Goal: Task Accomplishment & Management: Manage account settings

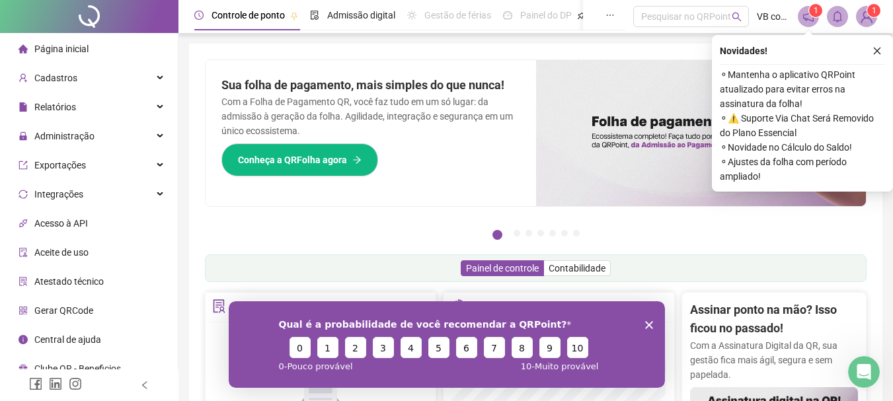
click at [73, 46] on span "Página inicial" at bounding box center [61, 49] width 54 height 11
click at [650, 323] on polygon "Encerrar pesquisa" at bounding box center [648, 325] width 8 height 8
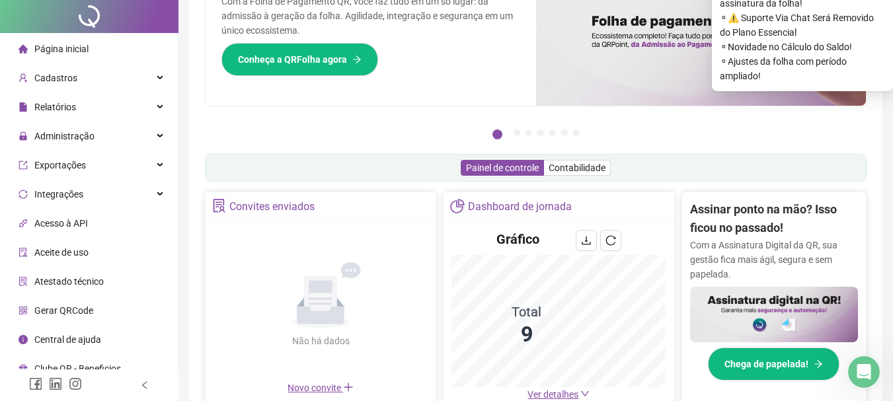
scroll to position [198, 0]
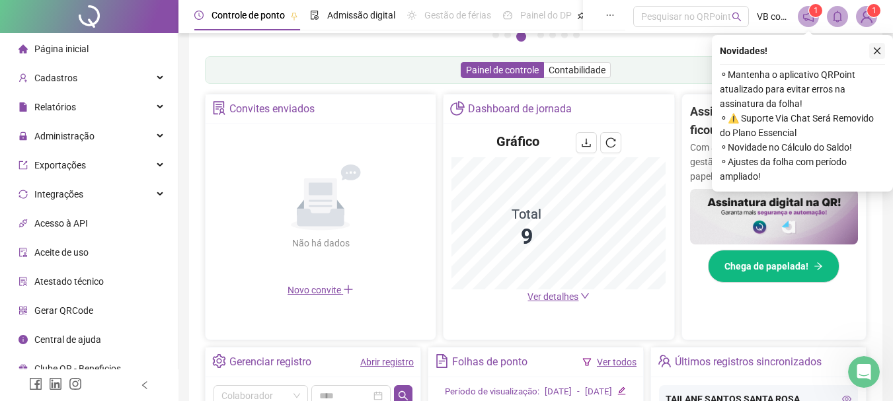
click at [873, 45] on button "button" at bounding box center [877, 51] width 16 height 16
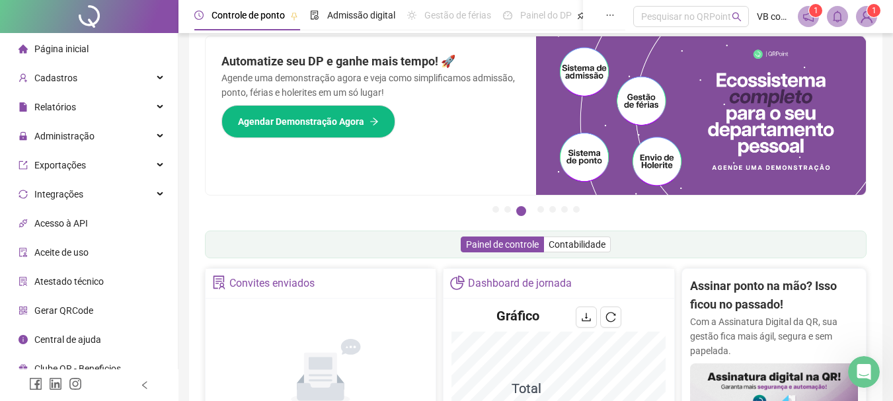
scroll to position [0, 0]
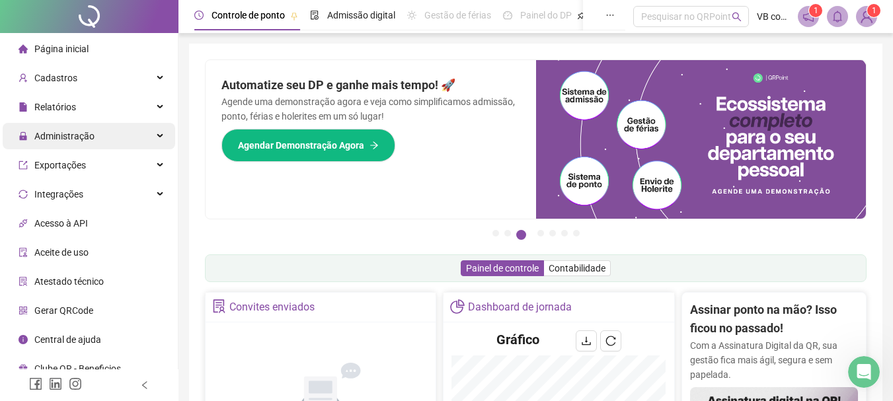
click at [79, 135] on span "Administração" at bounding box center [64, 136] width 60 height 11
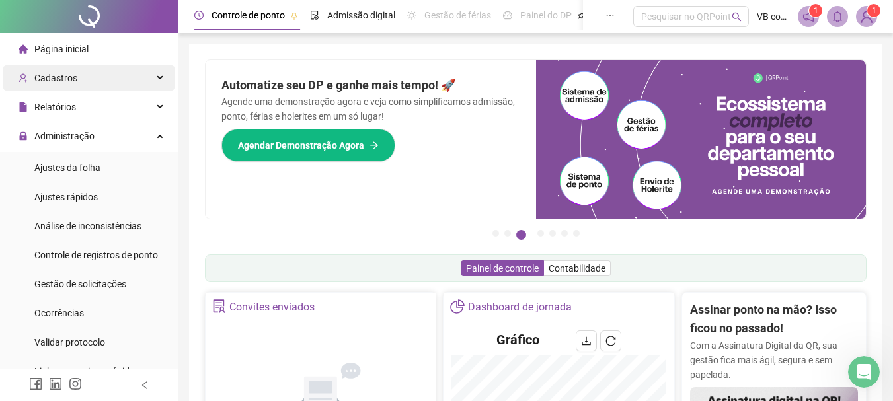
click at [100, 81] on div "Cadastros" at bounding box center [89, 78] width 172 height 26
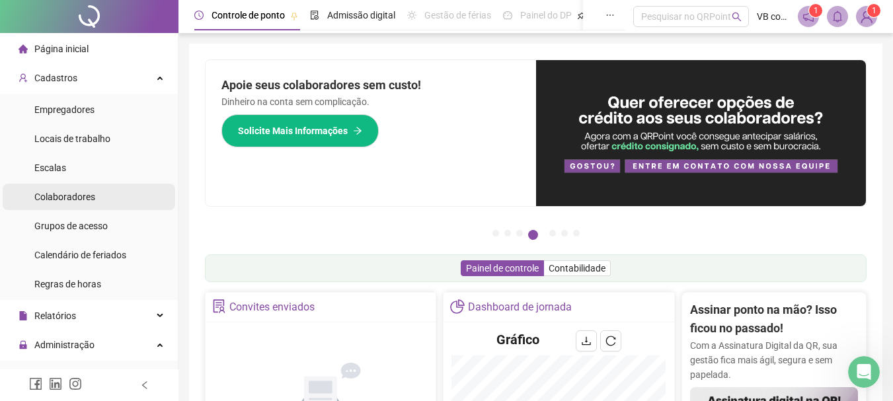
click at [85, 199] on span "Colaboradores" at bounding box center [64, 197] width 61 height 11
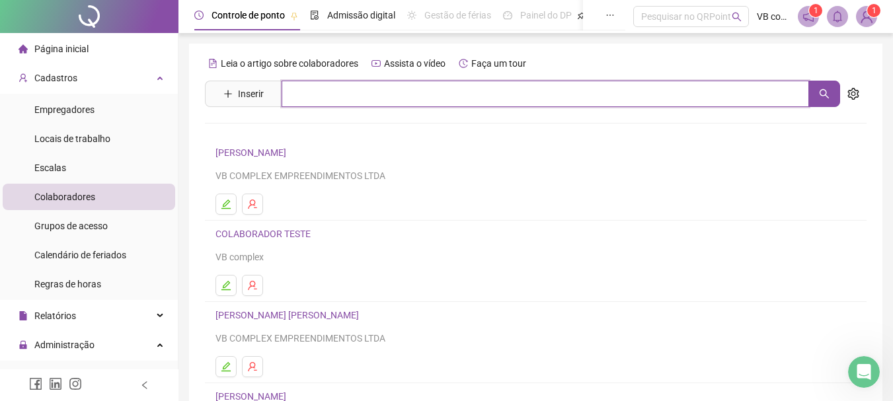
click at [328, 87] on input "text" at bounding box center [545, 94] width 527 height 26
type input "*"
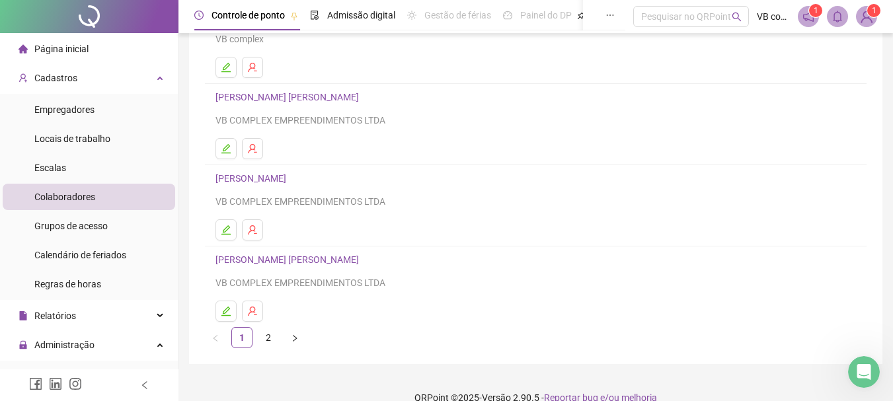
scroll to position [238, 0]
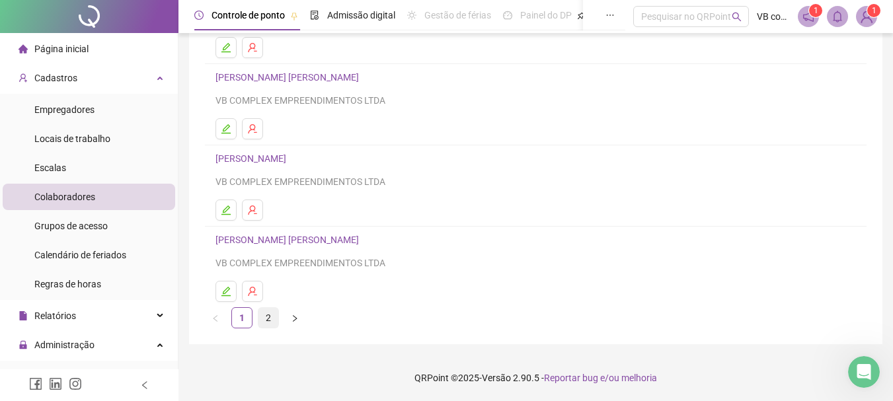
drag, startPoint x: 265, startPoint y: 330, endPoint x: 272, endPoint y: 326, distance: 8.3
click at [266, 330] on div "Leia o artigo sobre colaboradores Assista o vídeo Faça um tour Inserir Nenhum r…" at bounding box center [535, 75] width 693 height 539
click at [272, 326] on link "2" at bounding box center [268, 318] width 20 height 20
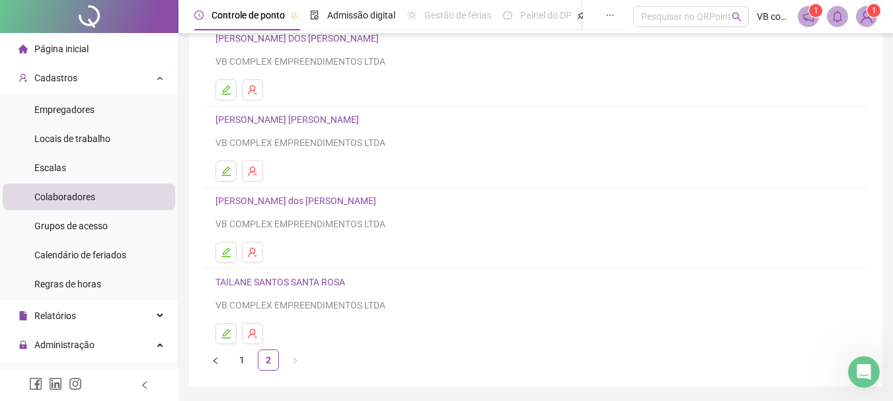
scroll to position [91, 0]
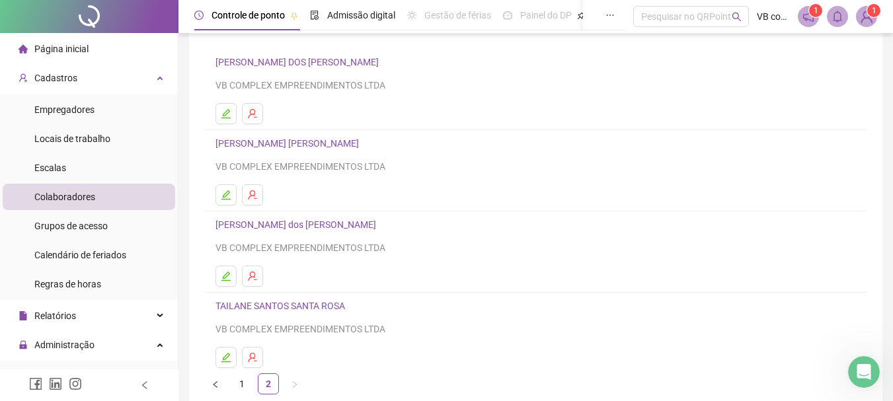
click at [272, 143] on link "[PERSON_NAME] [PERSON_NAME]" at bounding box center [288, 143] width 147 height 11
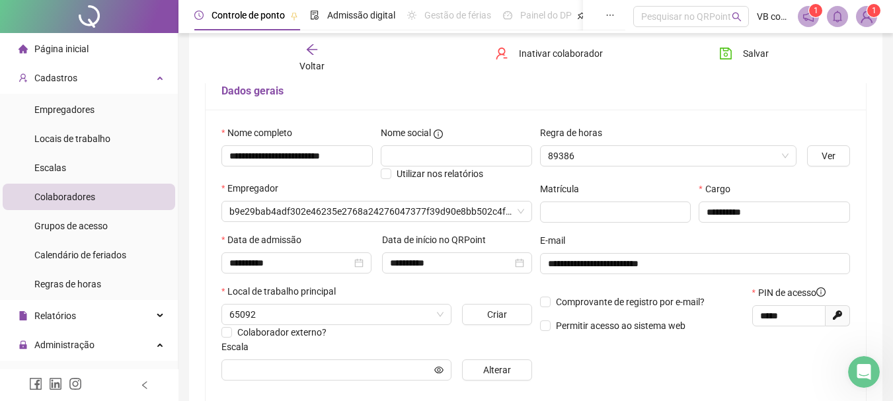
scroll to position [97, 0]
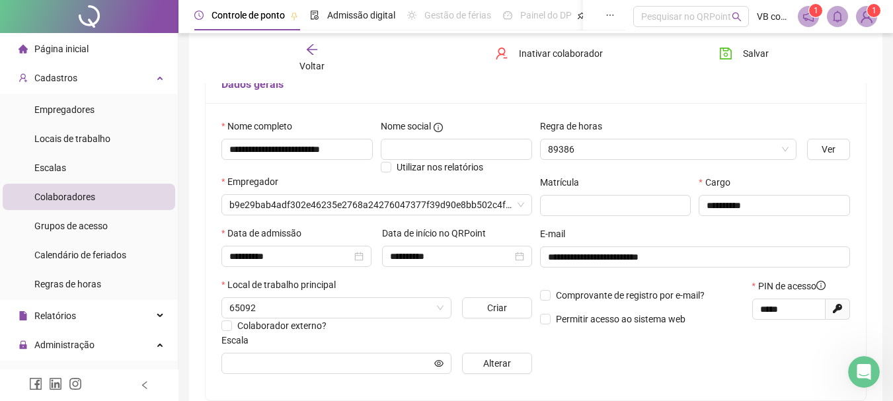
type input "**********"
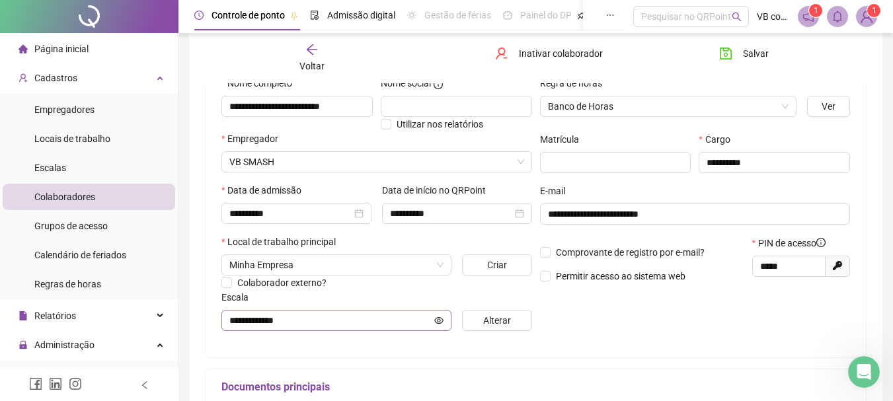
scroll to position [163, 0]
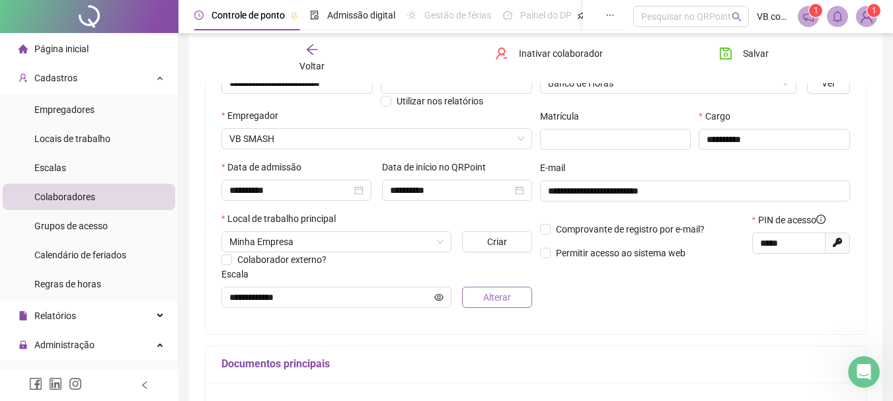
click at [502, 291] on span "Alterar" at bounding box center [497, 297] width 28 height 15
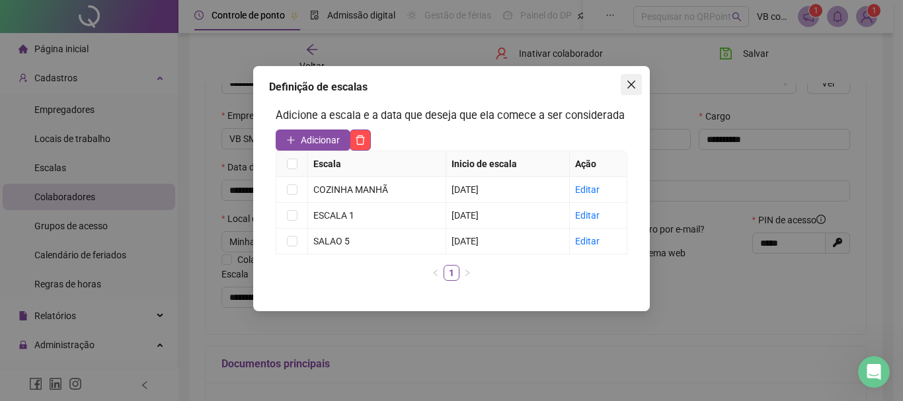
click at [632, 82] on icon "close" at bounding box center [631, 84] width 11 height 11
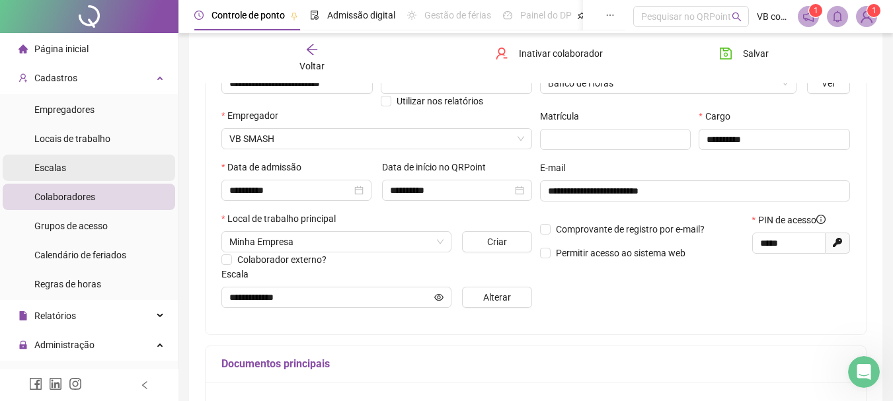
click at [95, 172] on li "Escalas" at bounding box center [89, 168] width 172 height 26
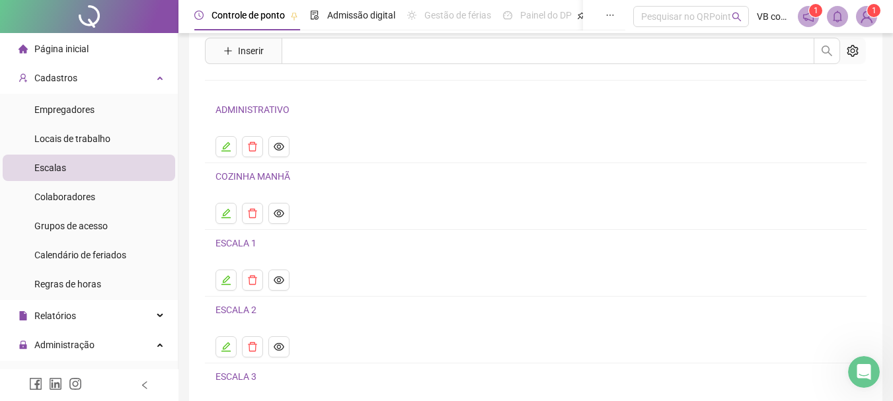
scroll to position [66, 0]
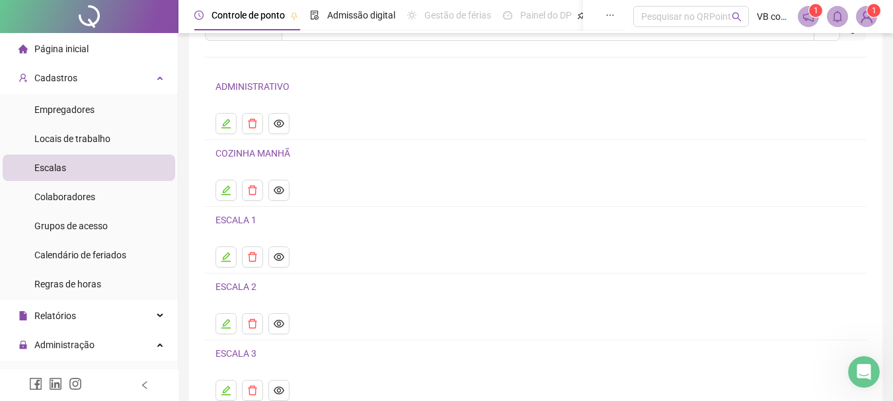
click at [242, 225] on link "ESCALA 1" at bounding box center [235, 220] width 41 height 11
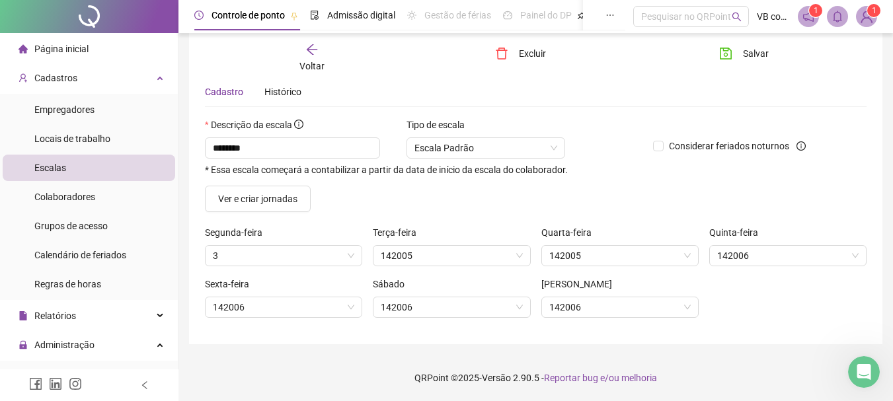
scroll to position [46, 0]
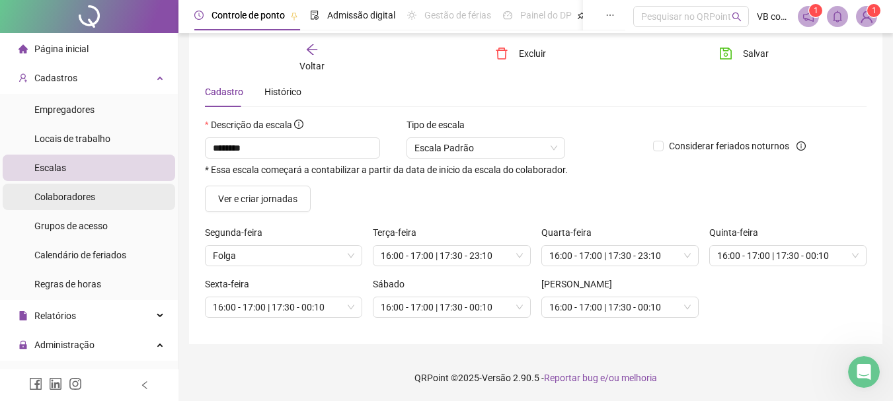
click at [100, 201] on li "Colaboradores" at bounding box center [89, 197] width 172 height 26
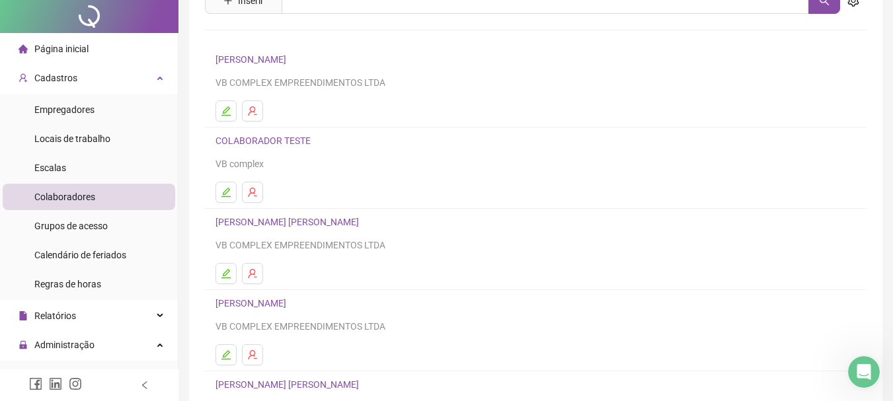
scroll to position [238, 0]
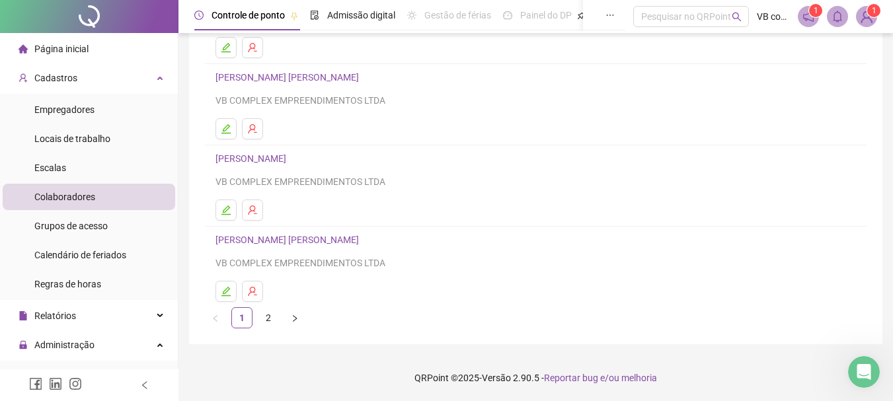
click at [264, 315] on link "2" at bounding box center [268, 318] width 20 height 20
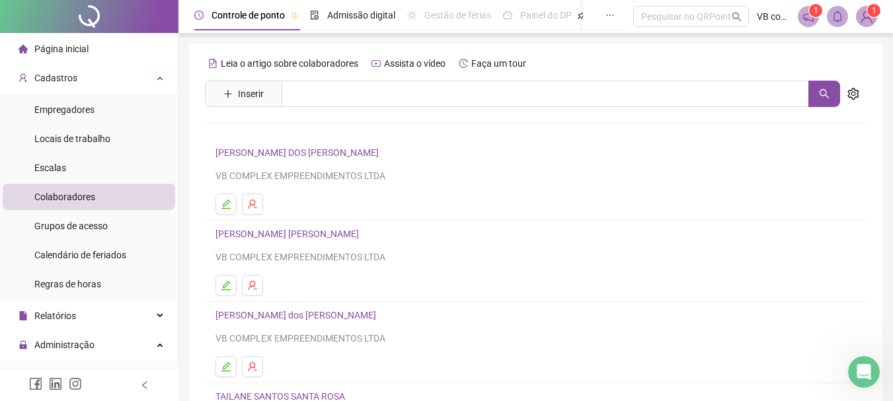
click at [272, 235] on link "[PERSON_NAME] [PERSON_NAME]" at bounding box center [288, 234] width 147 height 11
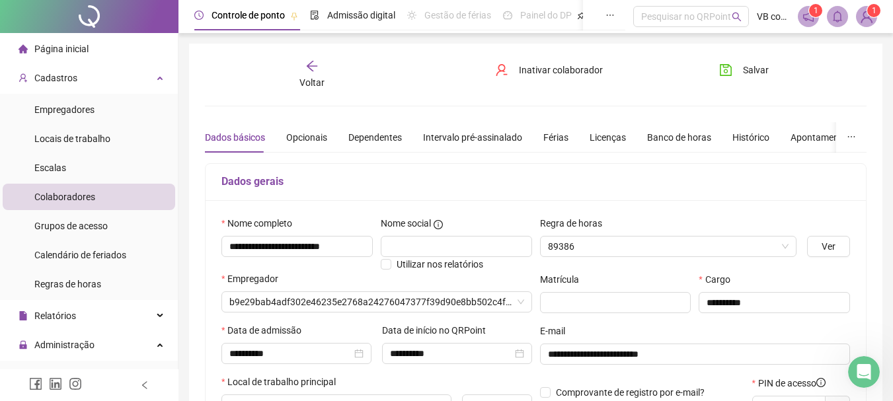
type input "**********"
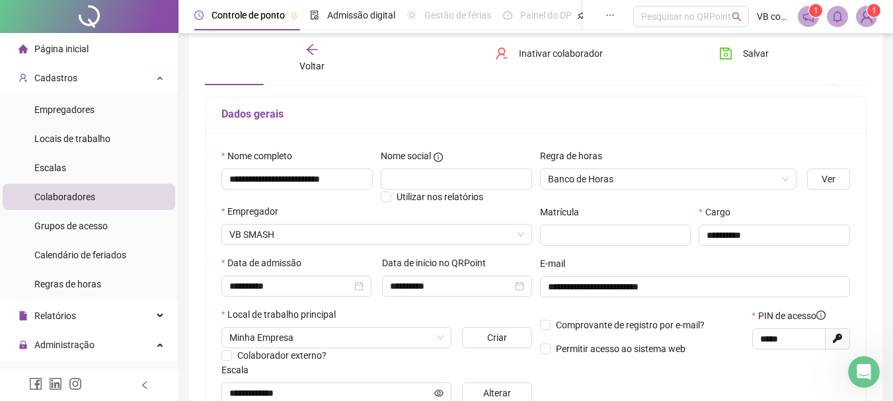
scroll to position [155, 0]
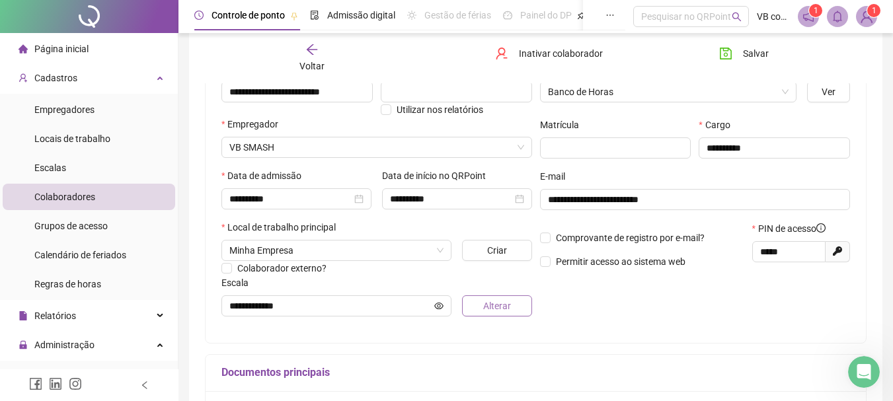
click at [475, 302] on button "Alterar" at bounding box center [496, 305] width 69 height 21
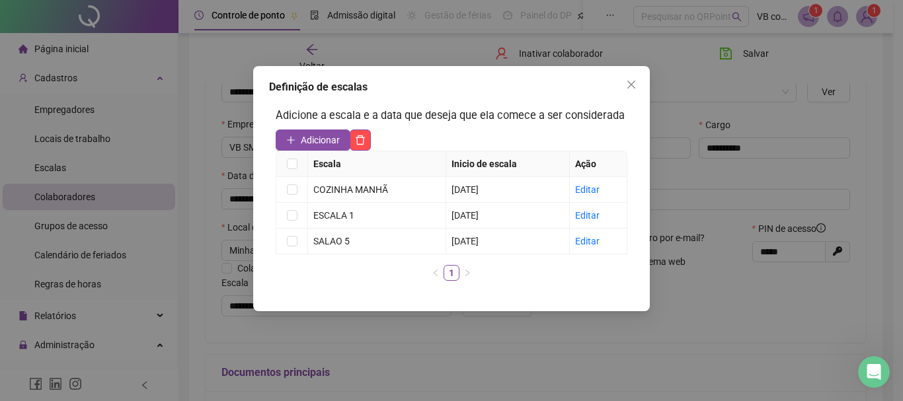
click at [321, 141] on span "Adicionar" at bounding box center [320, 140] width 39 height 15
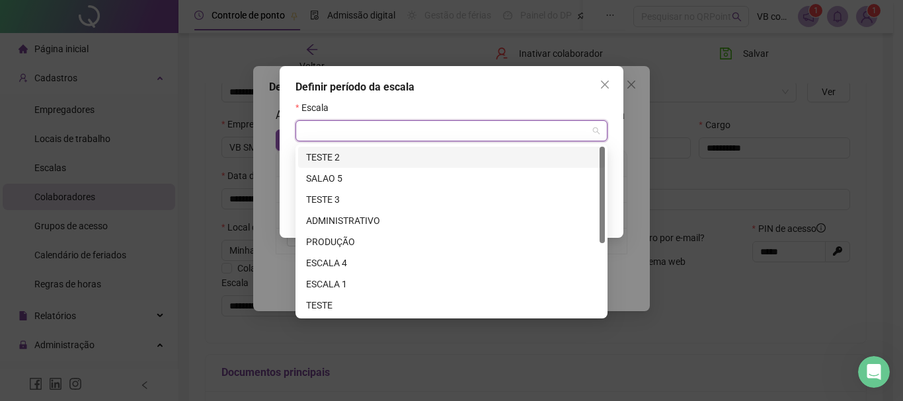
click at [331, 134] on input "search" at bounding box center [445, 131] width 284 height 20
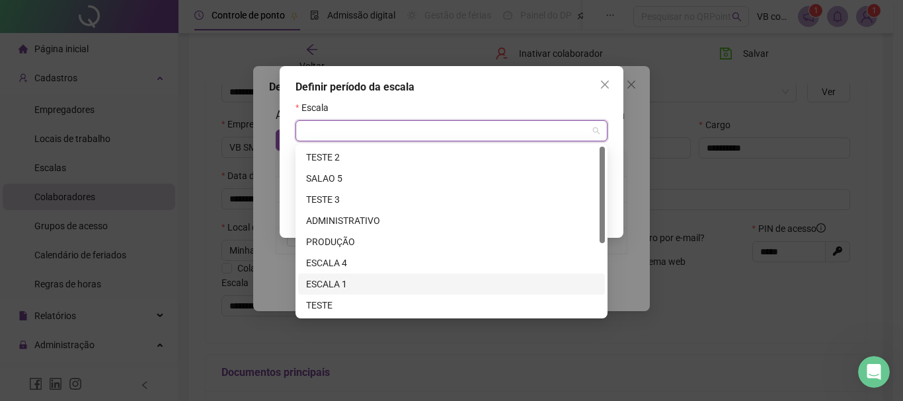
click at [352, 280] on div "ESCALA 1" at bounding box center [451, 284] width 291 height 15
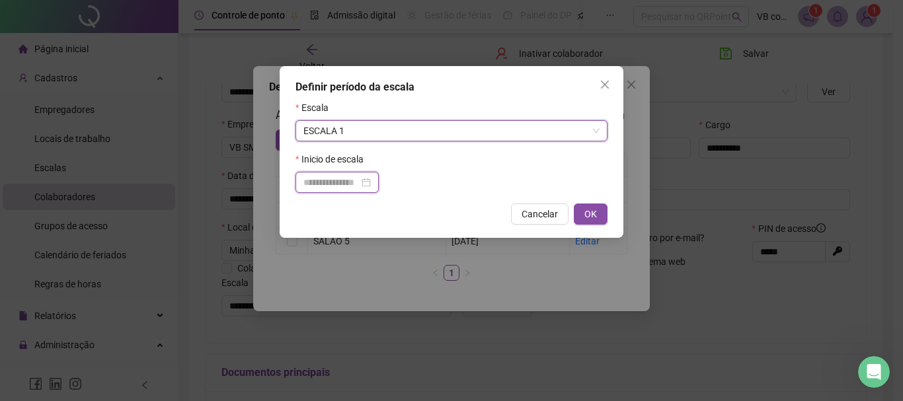
click at [346, 181] on input at bounding box center [331, 182] width 56 height 15
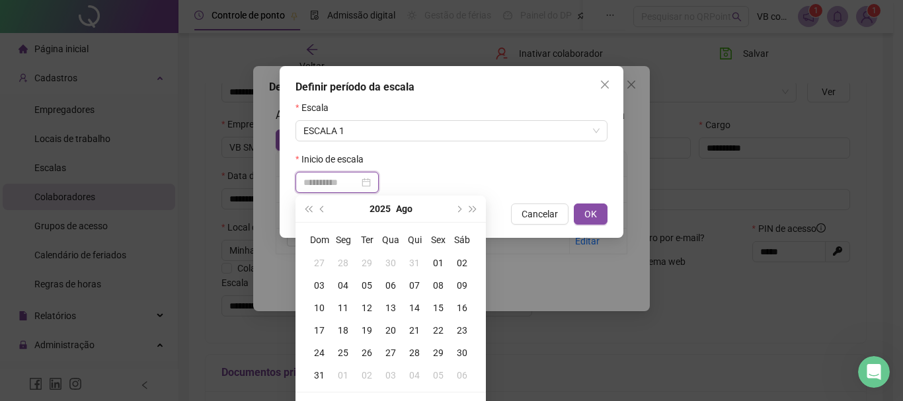
type input "**********"
click at [395, 328] on div "20" at bounding box center [391, 330] width 24 height 15
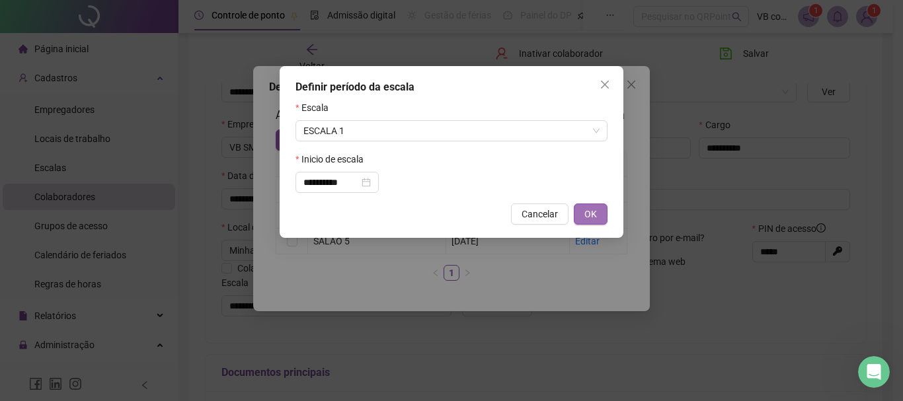
click at [593, 217] on span "OK" at bounding box center [590, 214] width 13 height 15
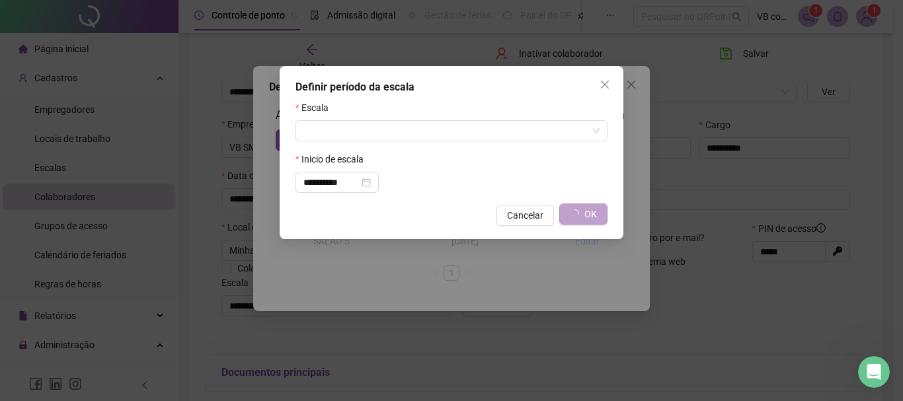
type input "********"
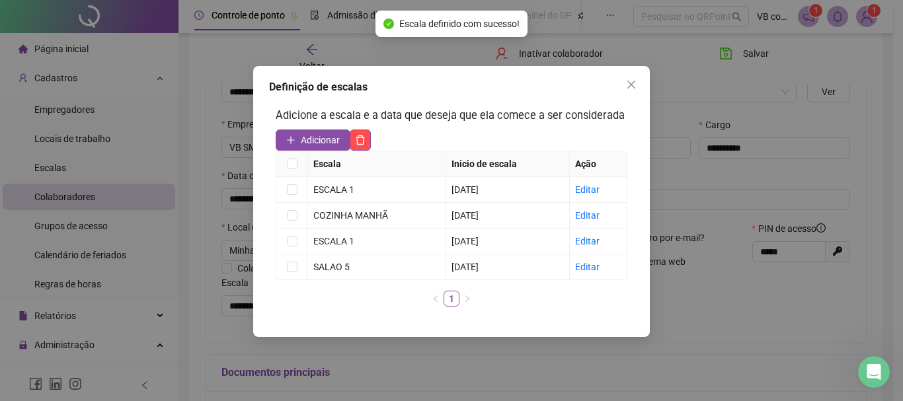
click at [619, 87] on div "Definição de escalas" at bounding box center [451, 87] width 365 height 16
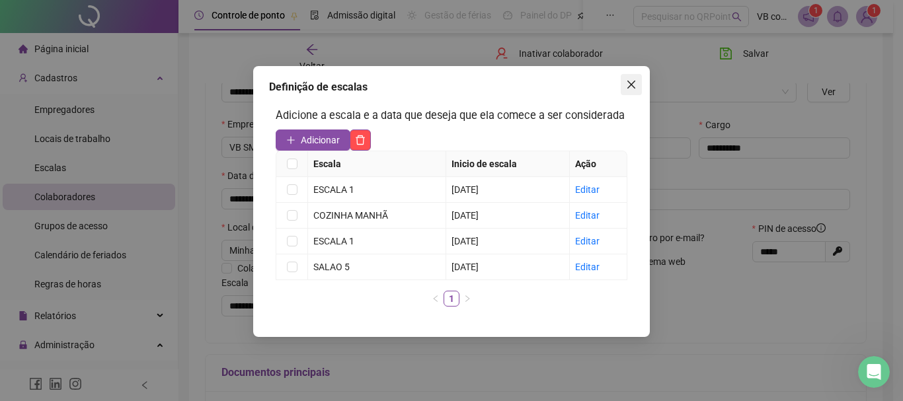
click at [627, 88] on icon "close" at bounding box center [631, 84] width 11 height 11
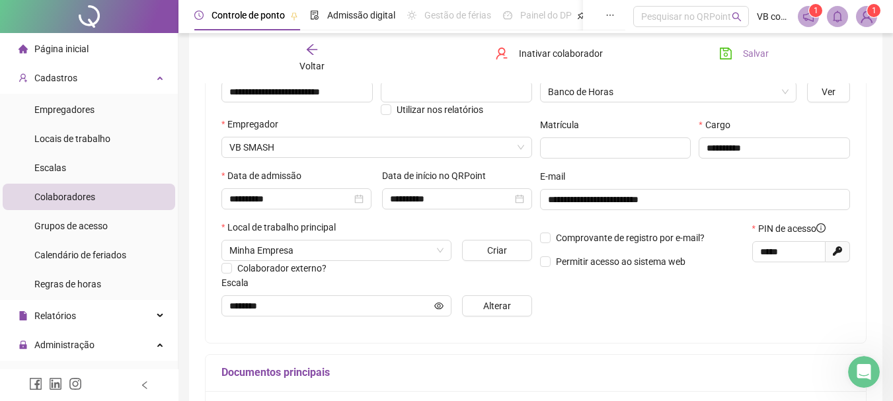
click at [746, 56] on span "Salvar" at bounding box center [756, 53] width 26 height 15
click at [96, 52] on li "Página inicial" at bounding box center [89, 49] width 172 height 26
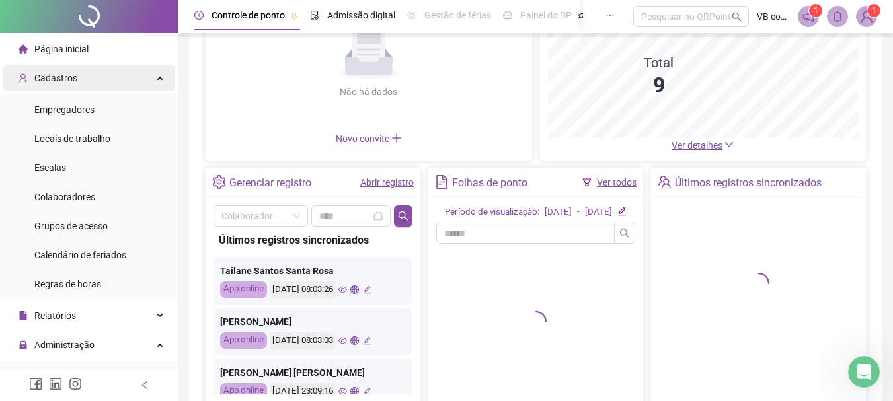
click at [102, 87] on div "Cadastros" at bounding box center [89, 78] width 172 height 26
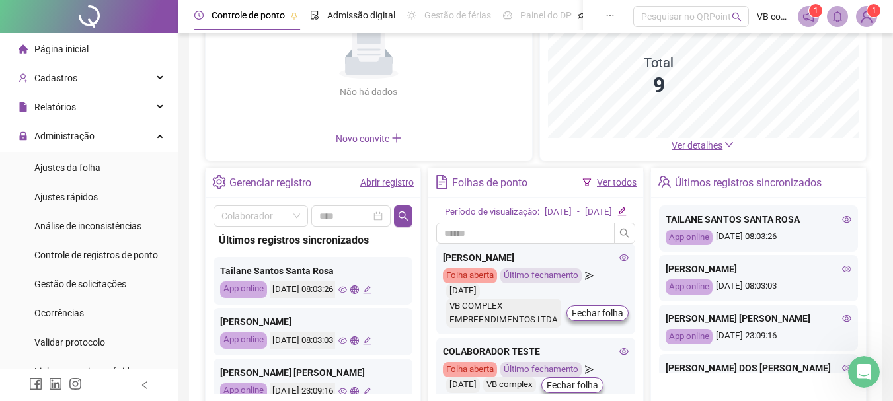
click at [109, 28] on div at bounding box center [89, 16] width 178 height 33
